Goal: Information Seeking & Learning: Learn about a topic

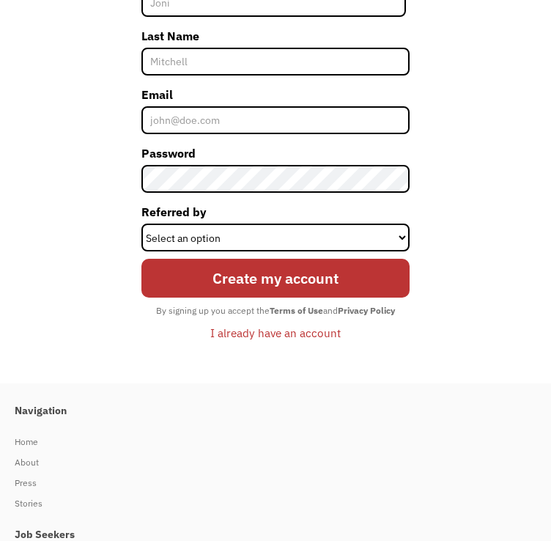
scroll to position [580, 0]
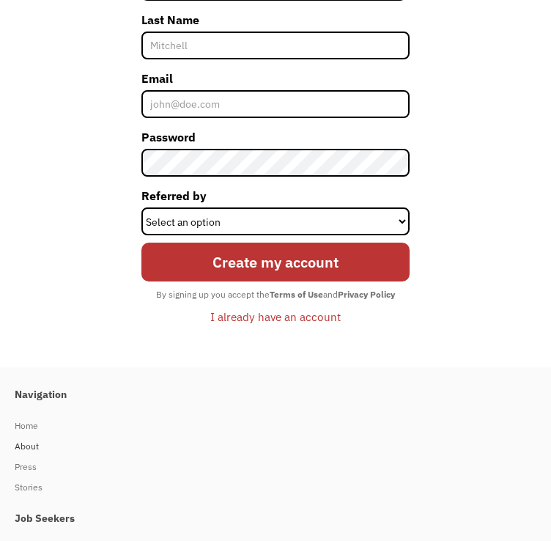
click at [36, 438] on div "About" at bounding box center [268, 447] width 507 height 18
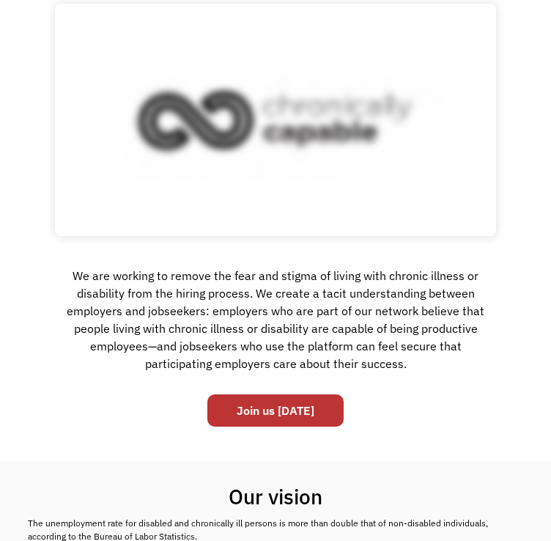
scroll to position [176, 0]
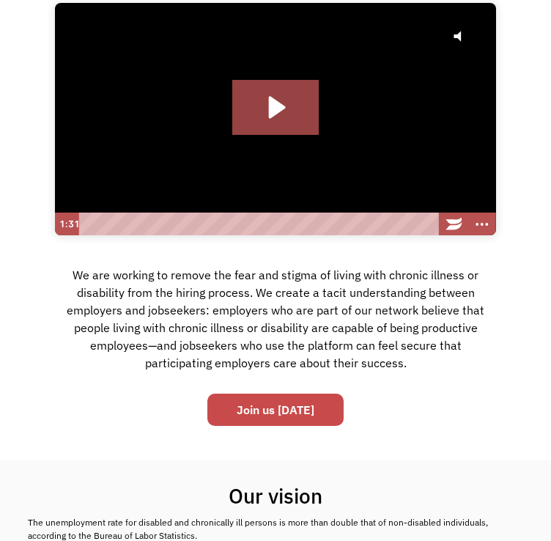
click at [319, 408] on link "Join us [DATE]" at bounding box center [275, 410] width 136 height 32
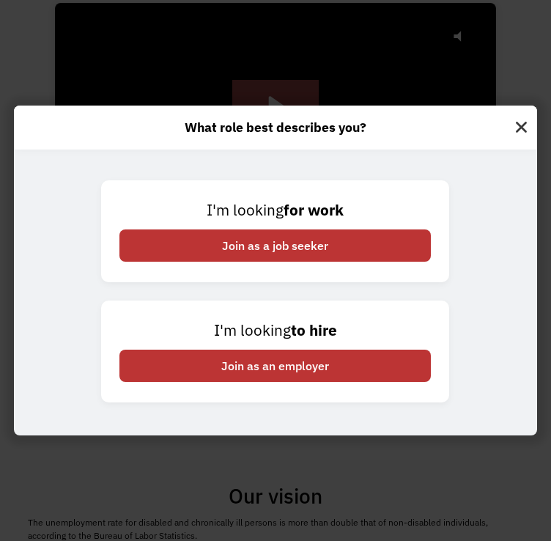
click at [527, 106] on img at bounding box center [522, 124] width 32 height 37
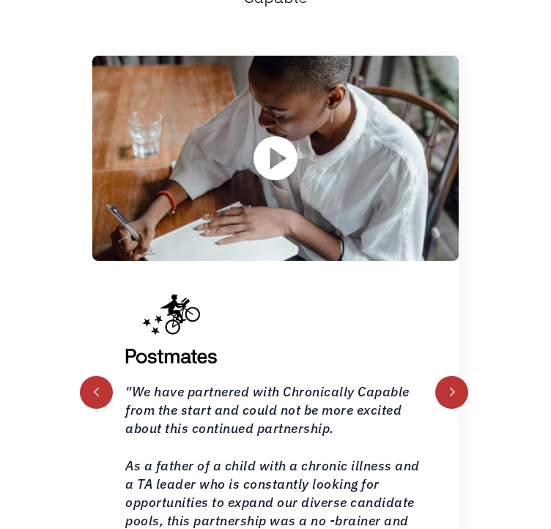
scroll to position [1763, 0]
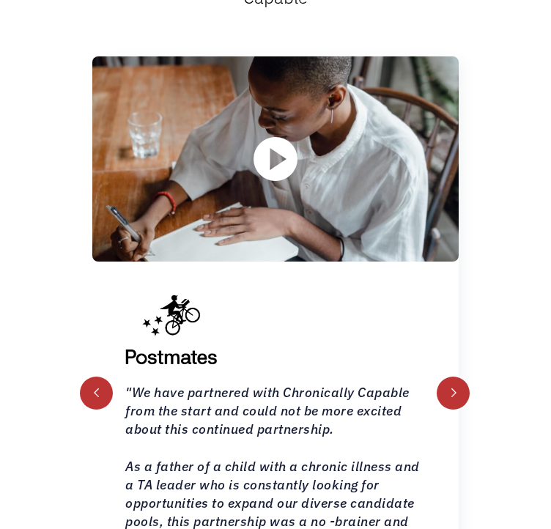
click at [459, 388] on div "next slide" at bounding box center [454, 393] width 10 height 10
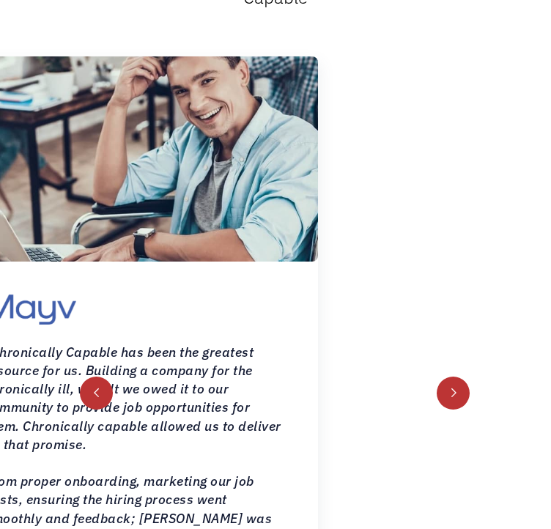
click at [459, 388] on div "next slide" at bounding box center [454, 393] width 10 height 10
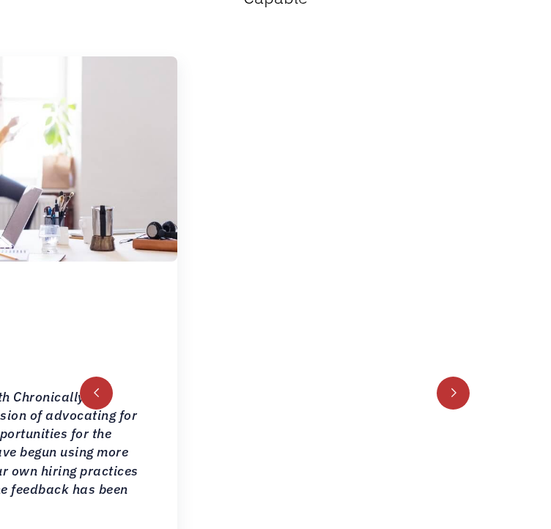
click at [459, 388] on div "next slide" at bounding box center [454, 393] width 10 height 10
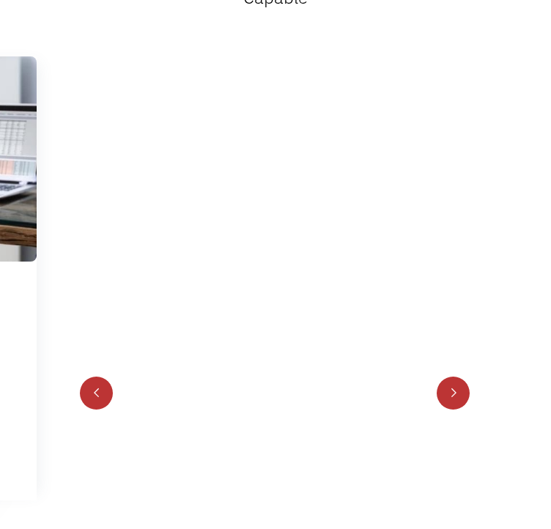
click at [459, 388] on div "next slide" at bounding box center [454, 393] width 10 height 10
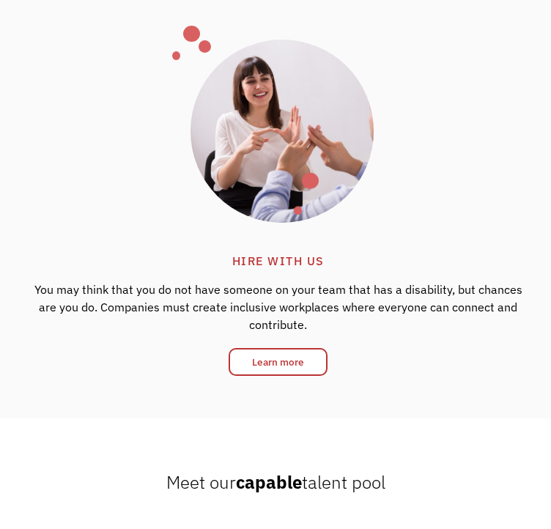
scroll to position [2617, 0]
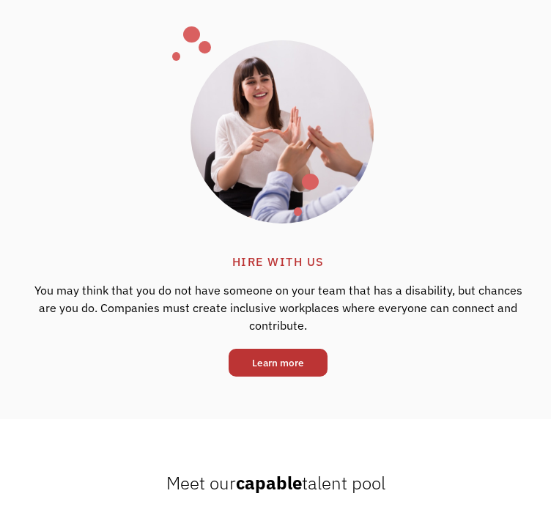
click at [229, 349] on link "Learn more" at bounding box center [278, 363] width 99 height 28
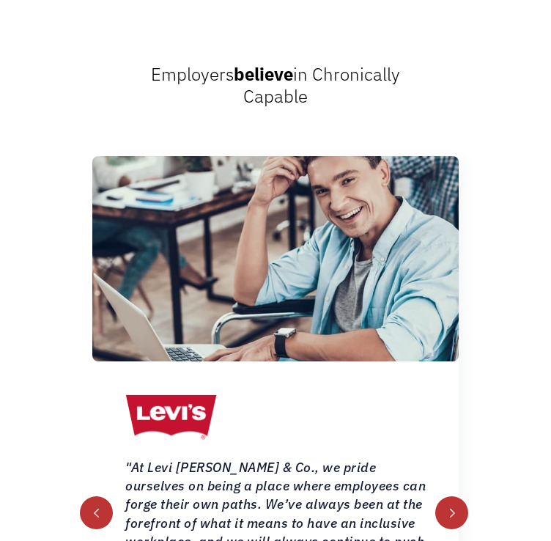
scroll to position [930, 0]
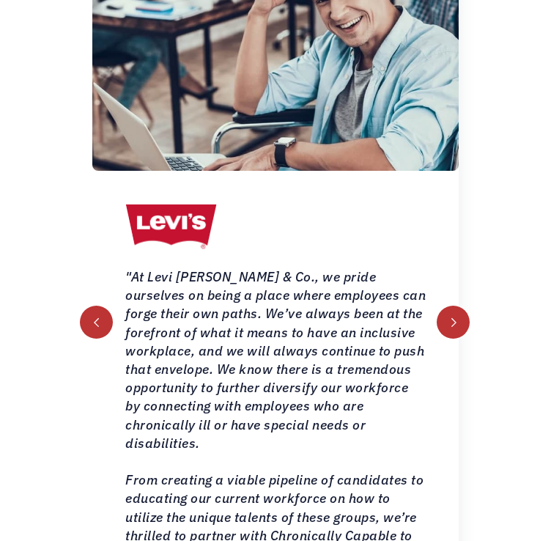
click at [459, 317] on div "next slide" at bounding box center [454, 322] width 10 height 10
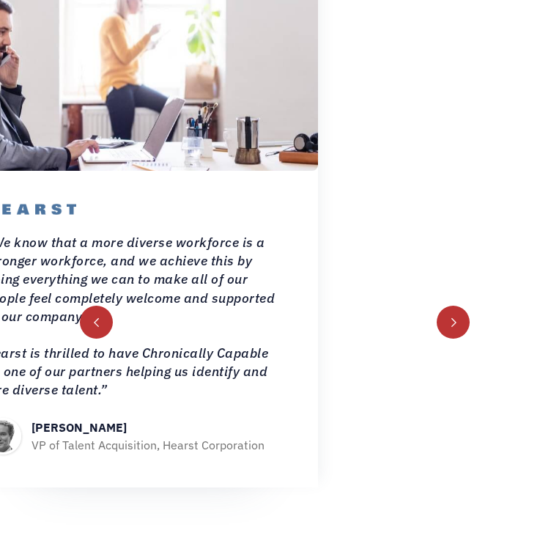
click at [459, 317] on div "next slide" at bounding box center [454, 322] width 10 height 10
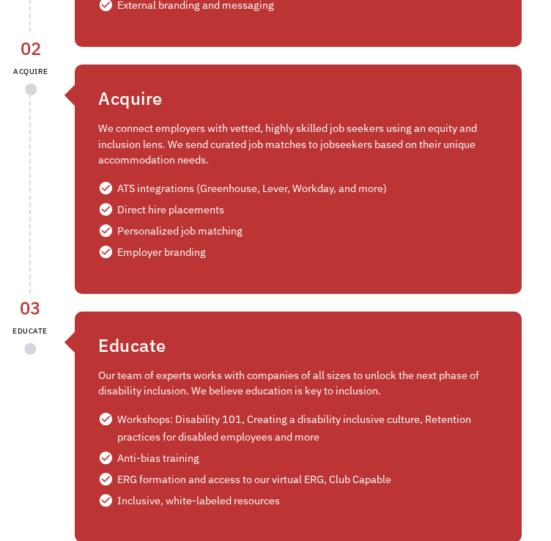
scroll to position [4562, 0]
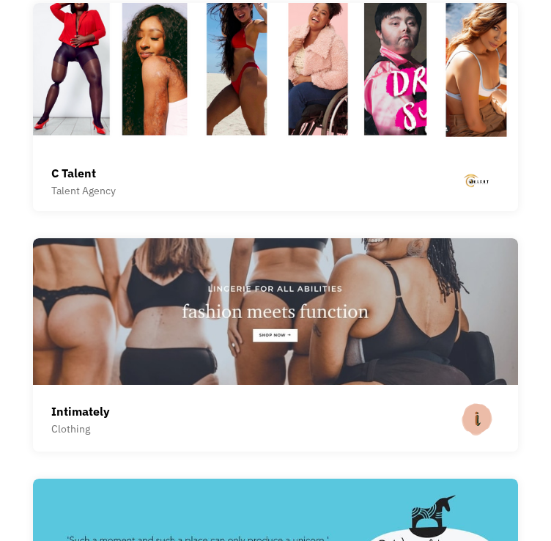
scroll to position [5990, 0]
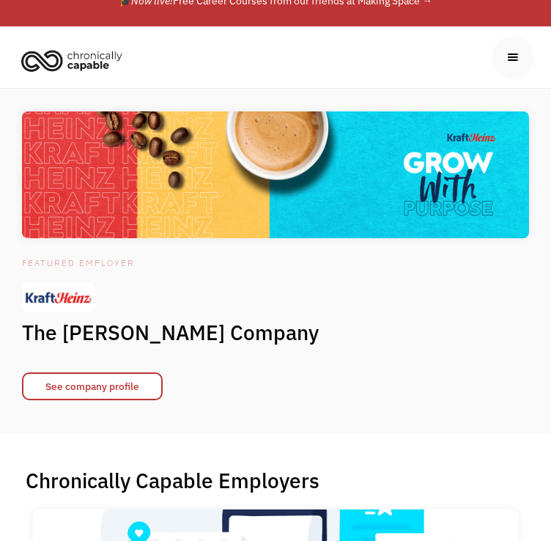
scroll to position [0, 0]
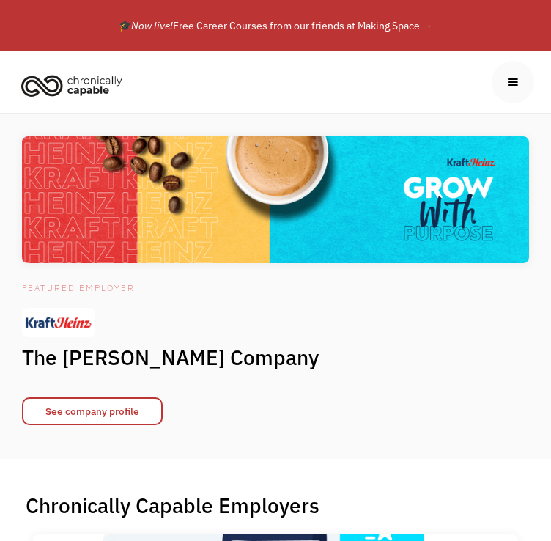
click at [71, 69] on img "home" at bounding box center [72, 85] width 110 height 32
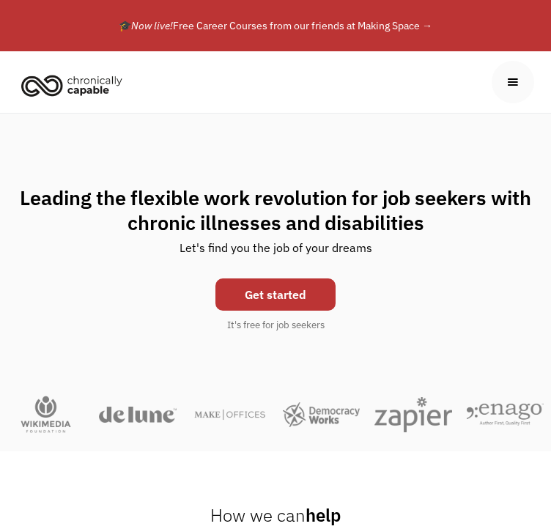
click at [425, 74] on div "About Job Seekers info Our employers Learn more about our partners verified_use…" at bounding box center [276, 82] width 518 height 62
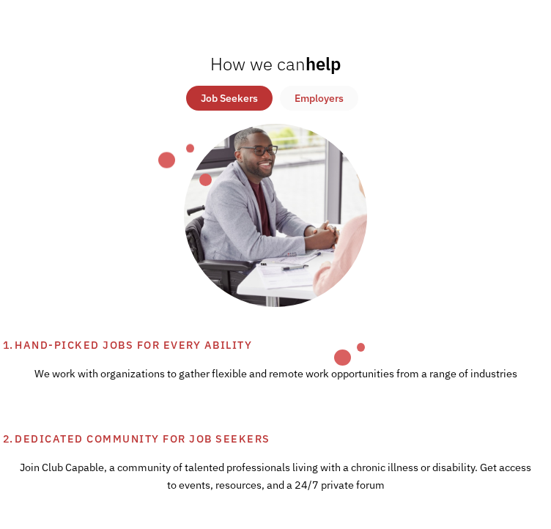
scroll to position [524, 0]
